Goal: Information Seeking & Learning: Learn about a topic

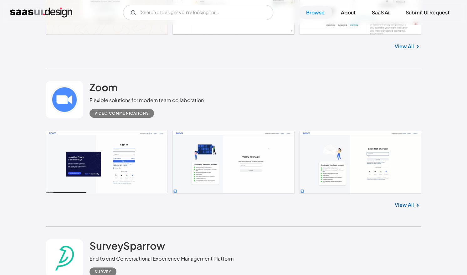
scroll to position [484, 0]
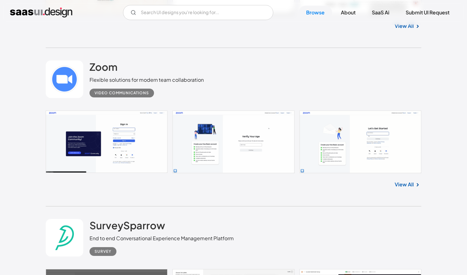
click at [63, 72] on link at bounding box center [65, 79] width 38 height 38
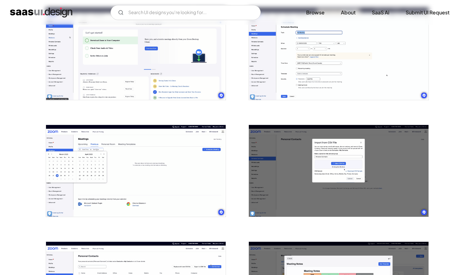
scroll to position [536, 0]
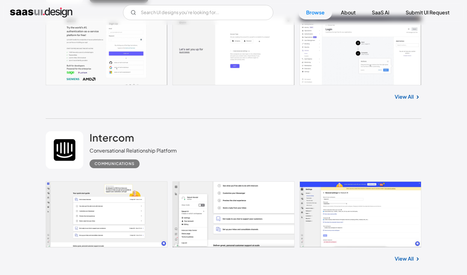
scroll to position [2407, 0]
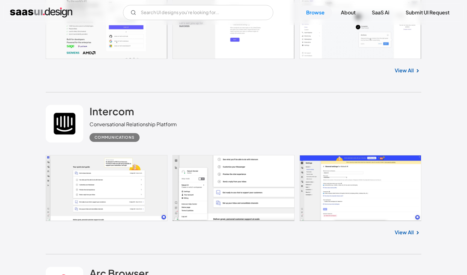
click at [64, 121] on link at bounding box center [65, 124] width 38 height 38
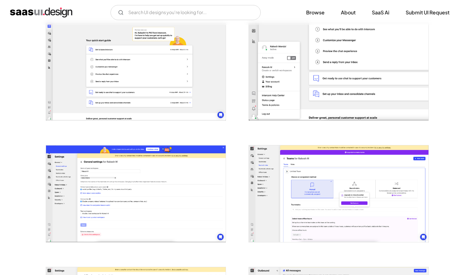
scroll to position [140, 0]
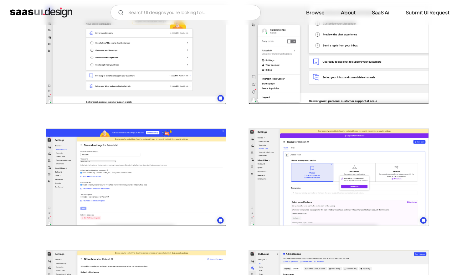
click at [161, 81] on img "open lightbox" at bounding box center [136, 55] width 180 height 97
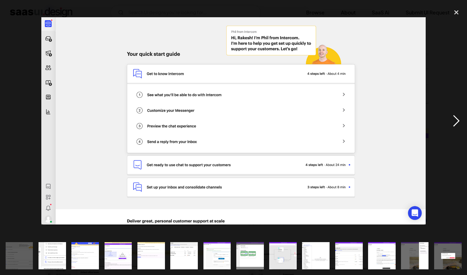
click at [453, 122] on div "next image" at bounding box center [455, 121] width 21 height 231
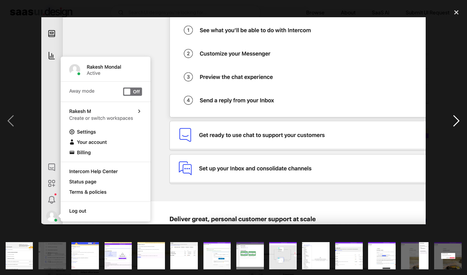
click at [453, 122] on div "next image" at bounding box center [455, 121] width 21 height 231
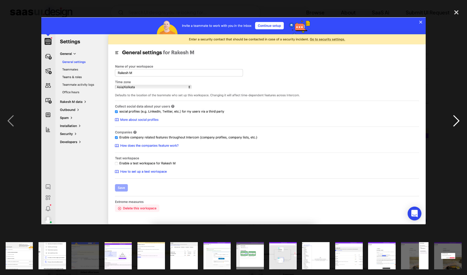
click at [453, 122] on div "next image" at bounding box center [455, 121] width 21 height 231
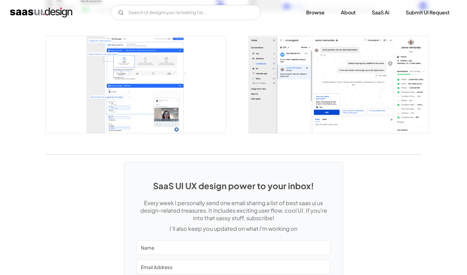
scroll to position [1202, 0]
